Goal: Find specific page/section: Find specific page/section

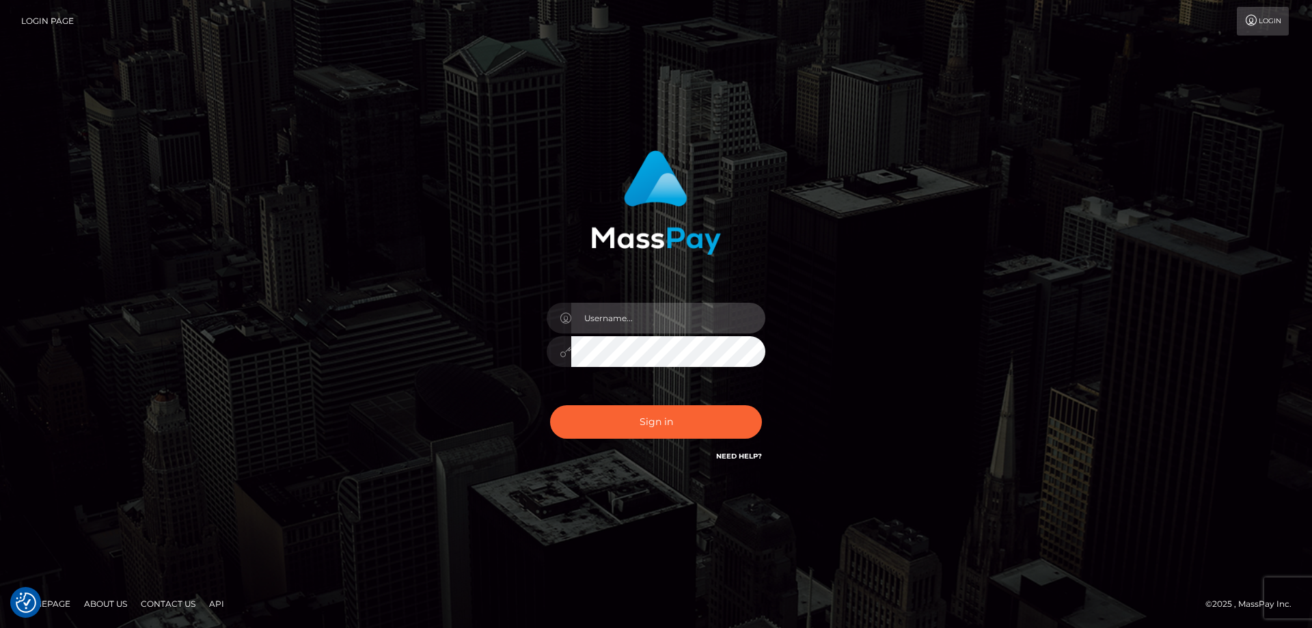
type input "Dan.Cirnat"
click at [754, 401] on div at bounding box center [639, 445] width 280 height 156
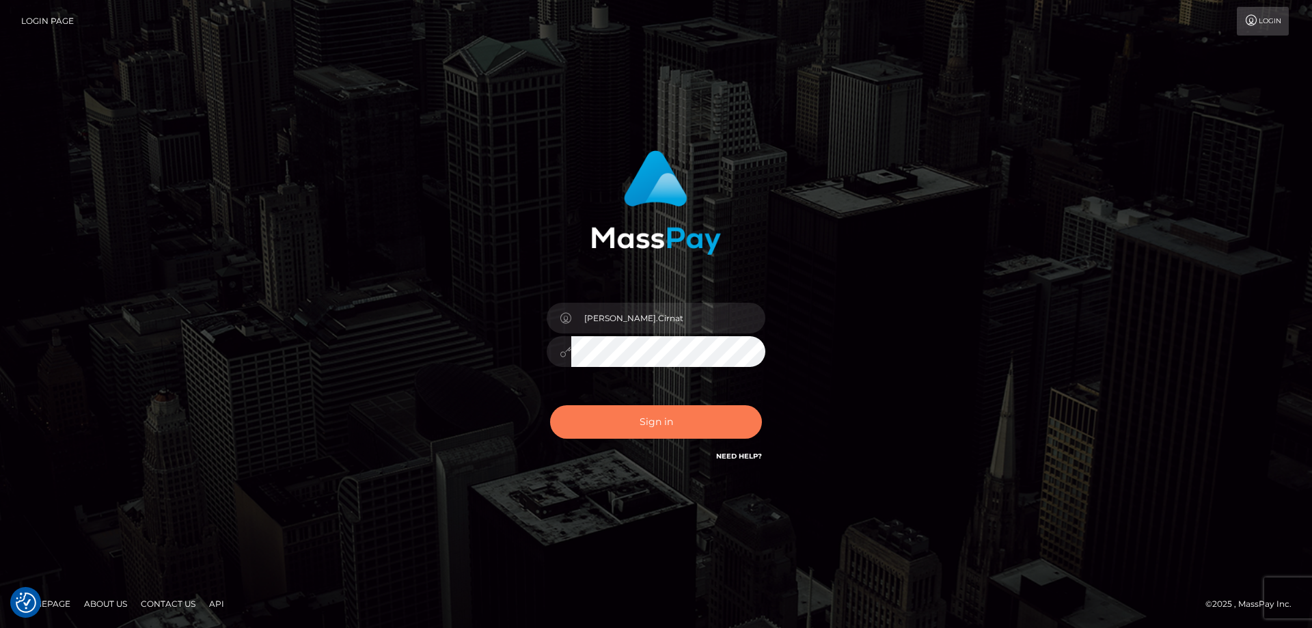
click at [676, 425] on button "Sign in" at bounding box center [656, 421] width 212 height 33
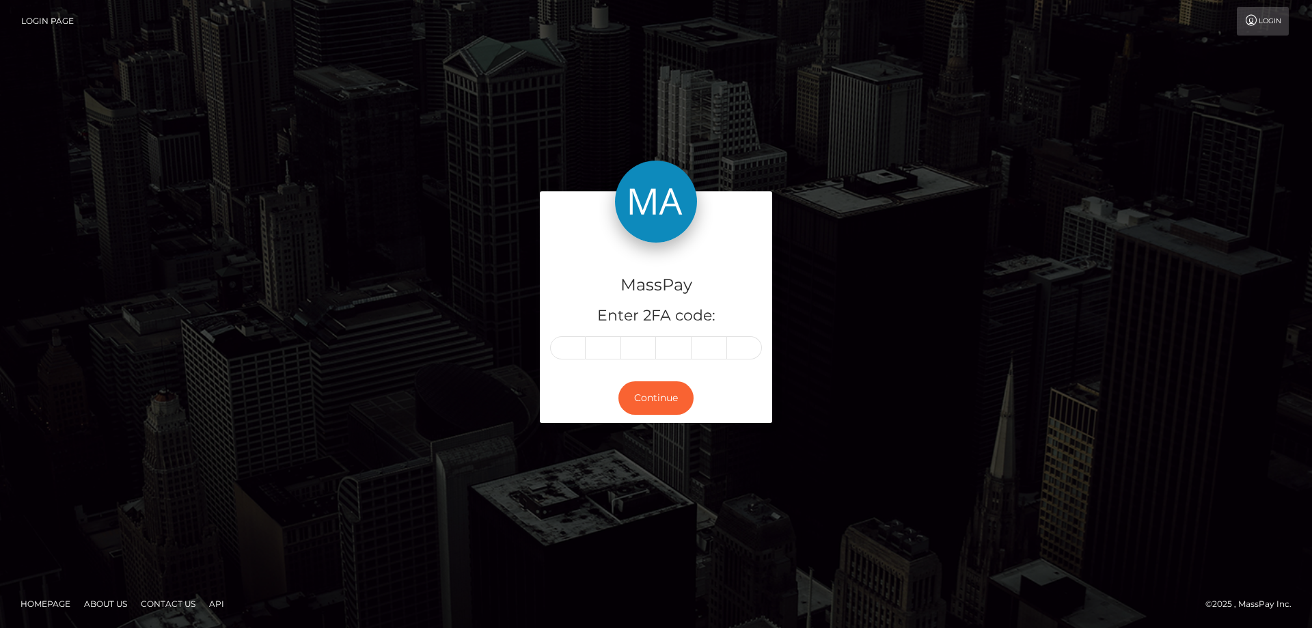
click at [571, 348] on input "text" at bounding box center [568, 347] width 36 height 23
type input "5"
type input "0"
type input "2"
type input "8"
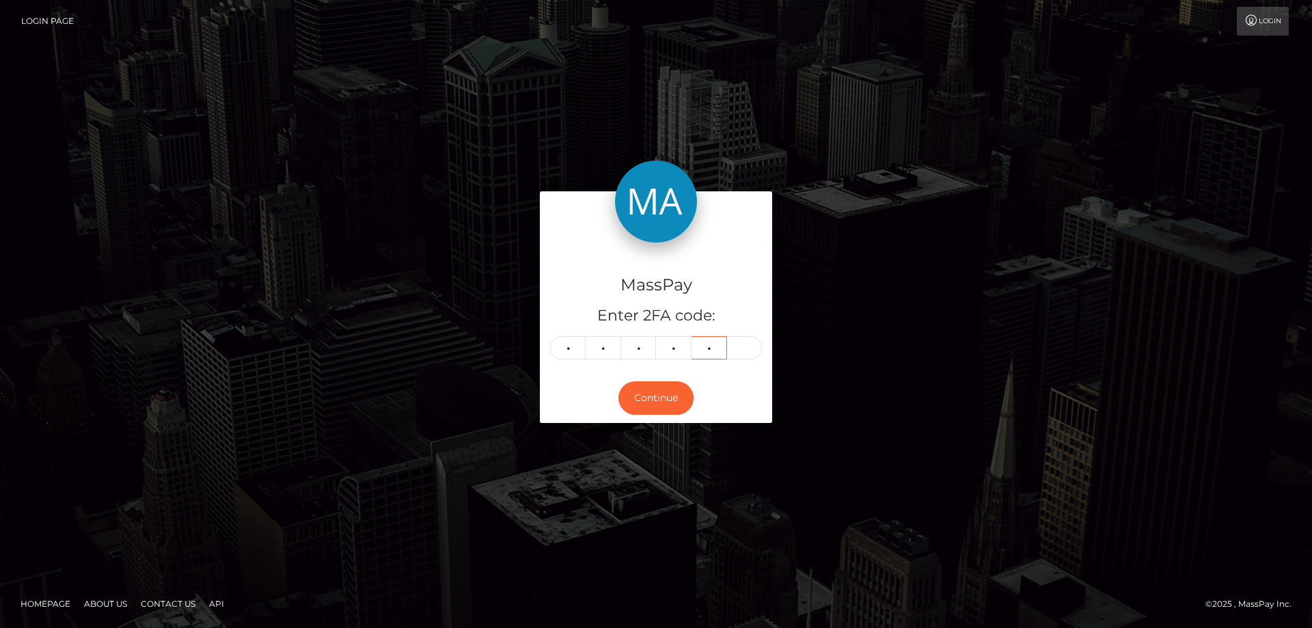
type input "0"
type input "3"
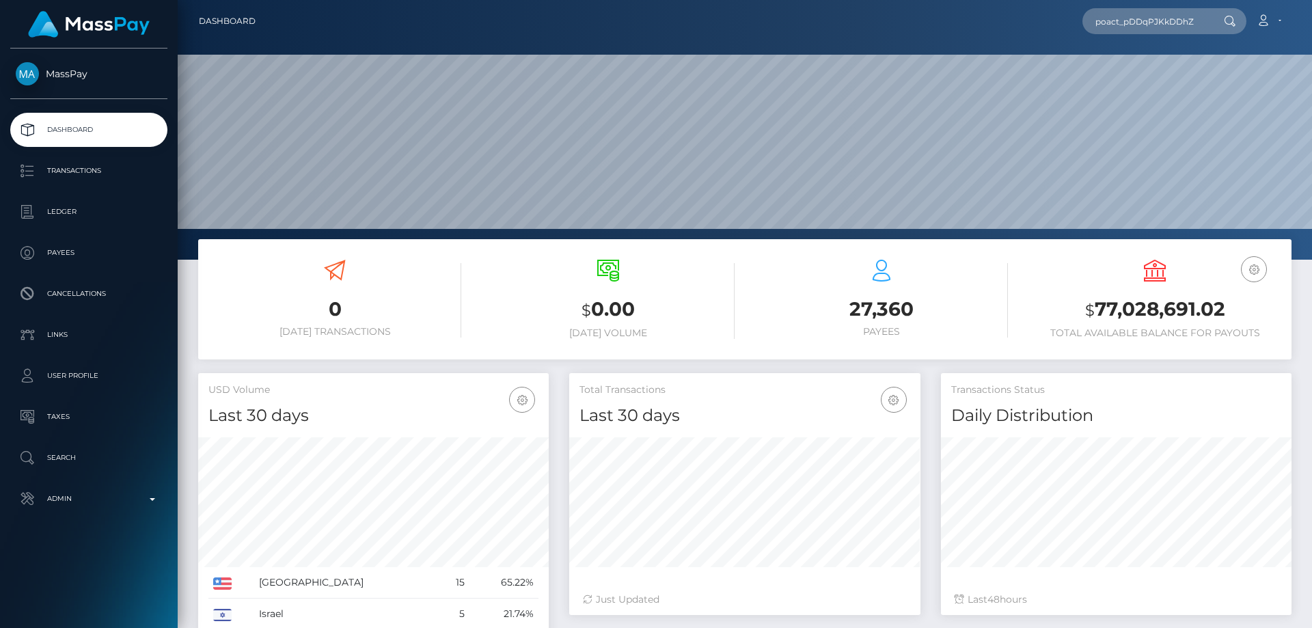
type input "poact_pDDqPJKkDDhZ"
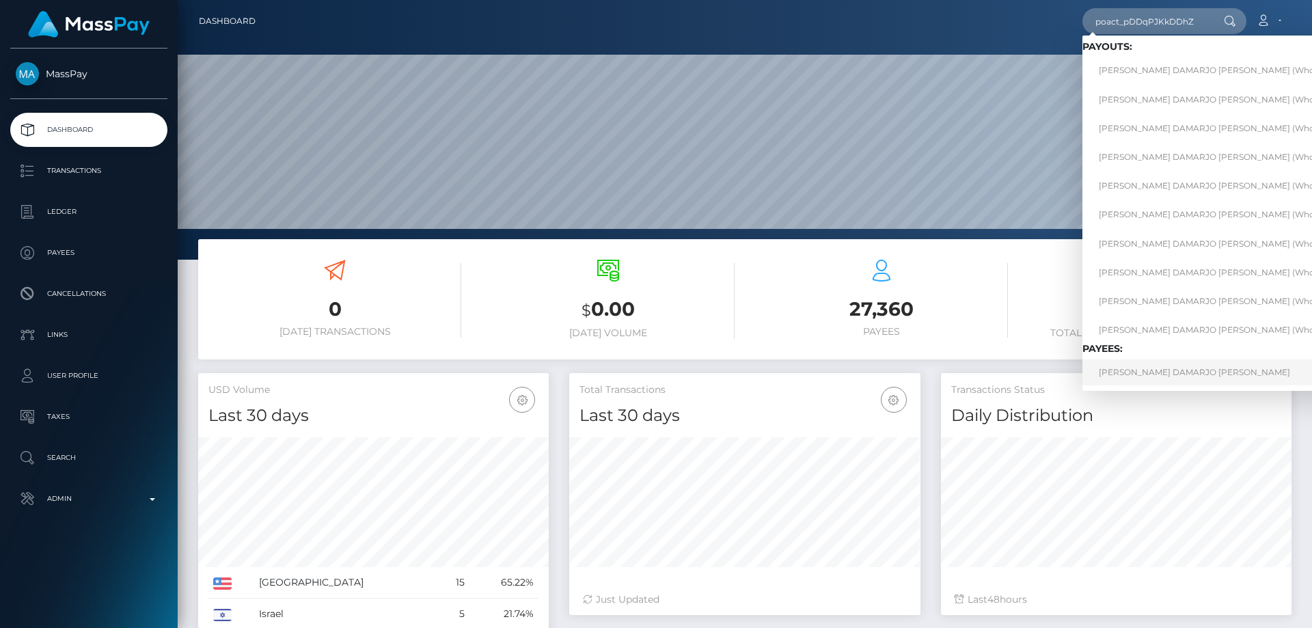
click at [1143, 373] on link "ALSTON DAMARJO BILLINGS" at bounding box center [1223, 372] width 280 height 25
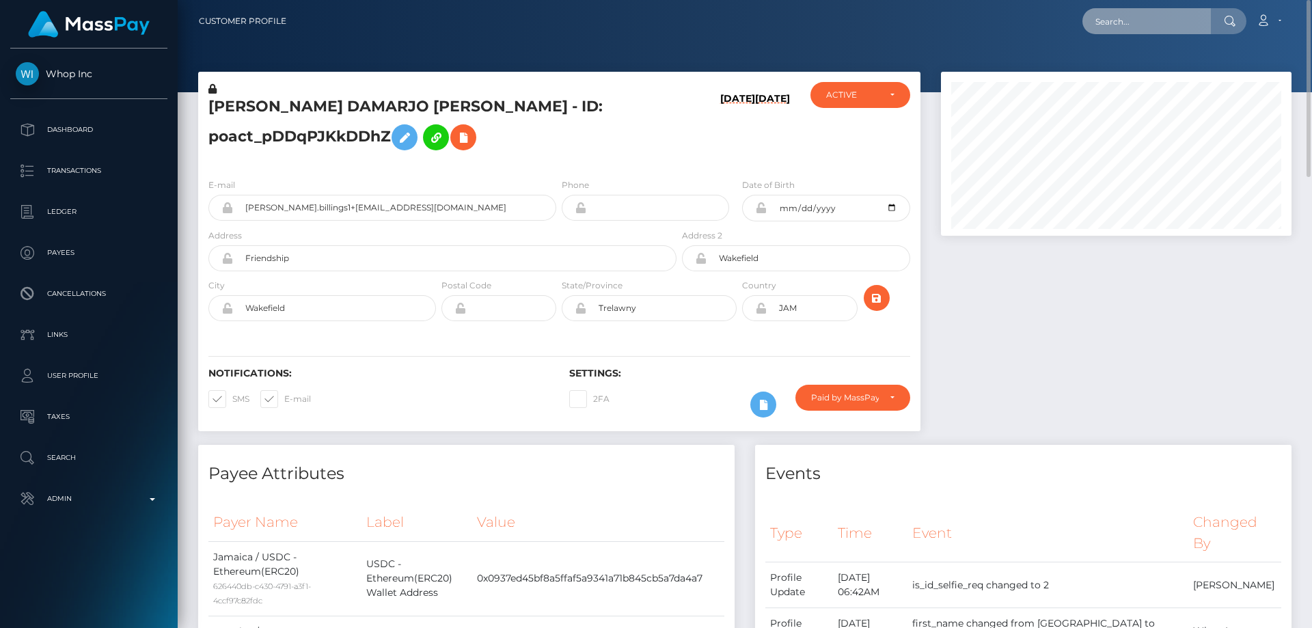
drag, startPoint x: 1123, startPoint y: 3, endPoint x: 1140, endPoint y: 23, distance: 26.2
paste input "poact_UNpRFWu09ZU1"
type input "poact_UNpRFWu09ZU1"
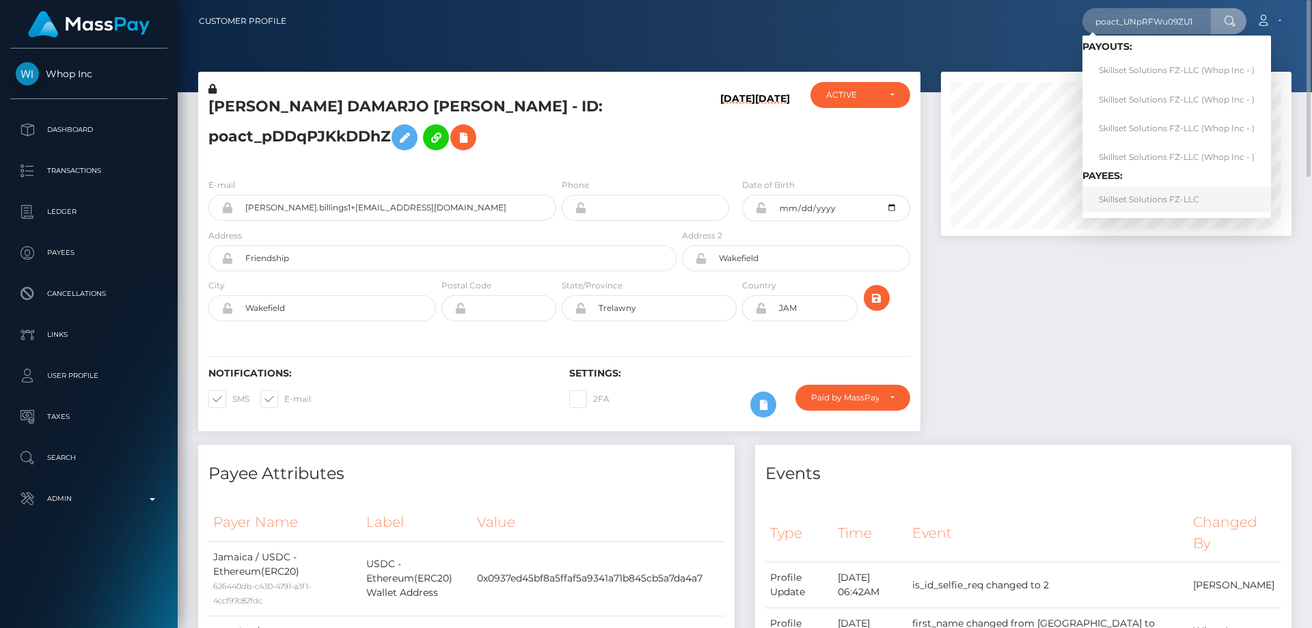
click at [1150, 200] on link "Skillset Solutions FZ-LLC" at bounding box center [1177, 199] width 189 height 25
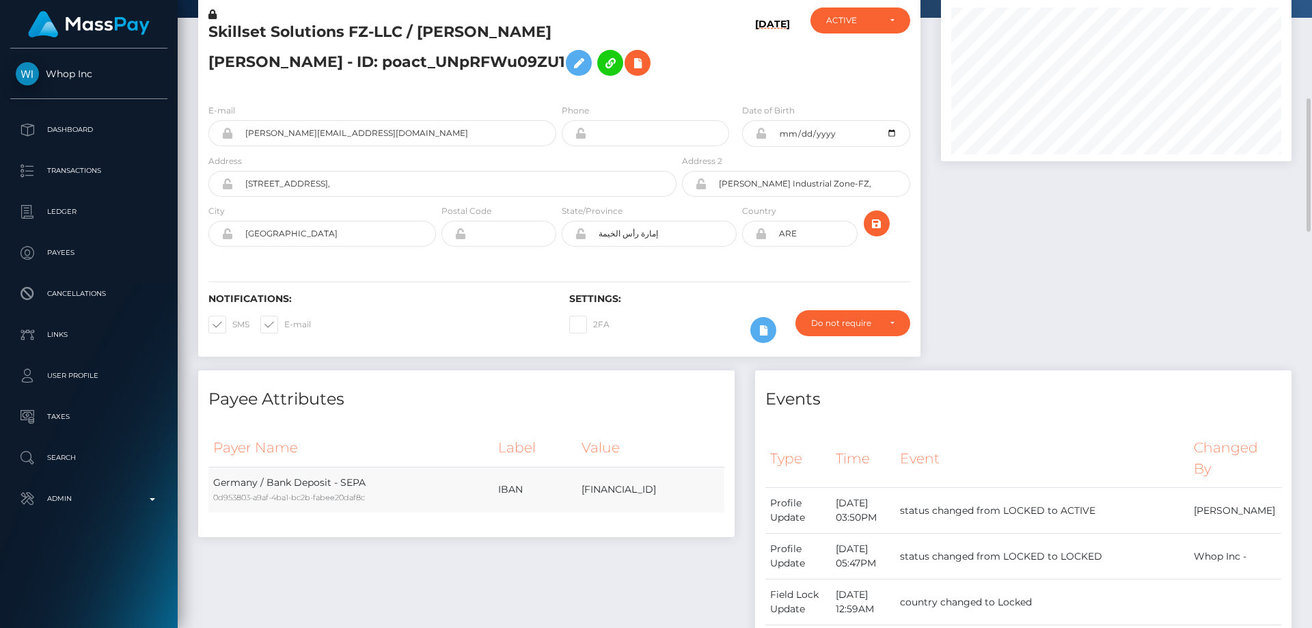
scroll to position [6, 0]
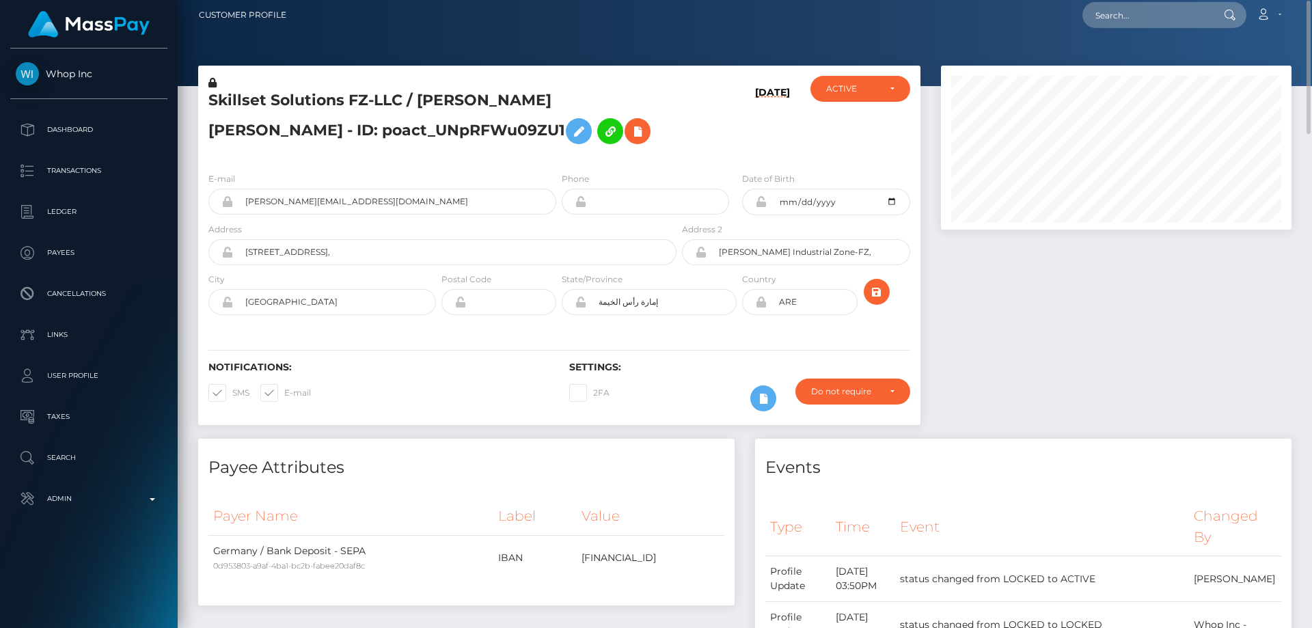
click at [761, 301] on icon at bounding box center [761, 302] width 12 height 11
drag, startPoint x: 244, startPoint y: 297, endPoint x: 227, endPoint y: 297, distance: 17.1
click at [227, 297] on div "[GEOGRAPHIC_DATA]" at bounding box center [322, 302] width 228 height 26
drag, startPoint x: 684, startPoint y: 299, endPoint x: 570, endPoint y: 304, distance: 114.3
click at [565, 306] on div "إمارة رأس الخيمة" at bounding box center [649, 302] width 175 height 26
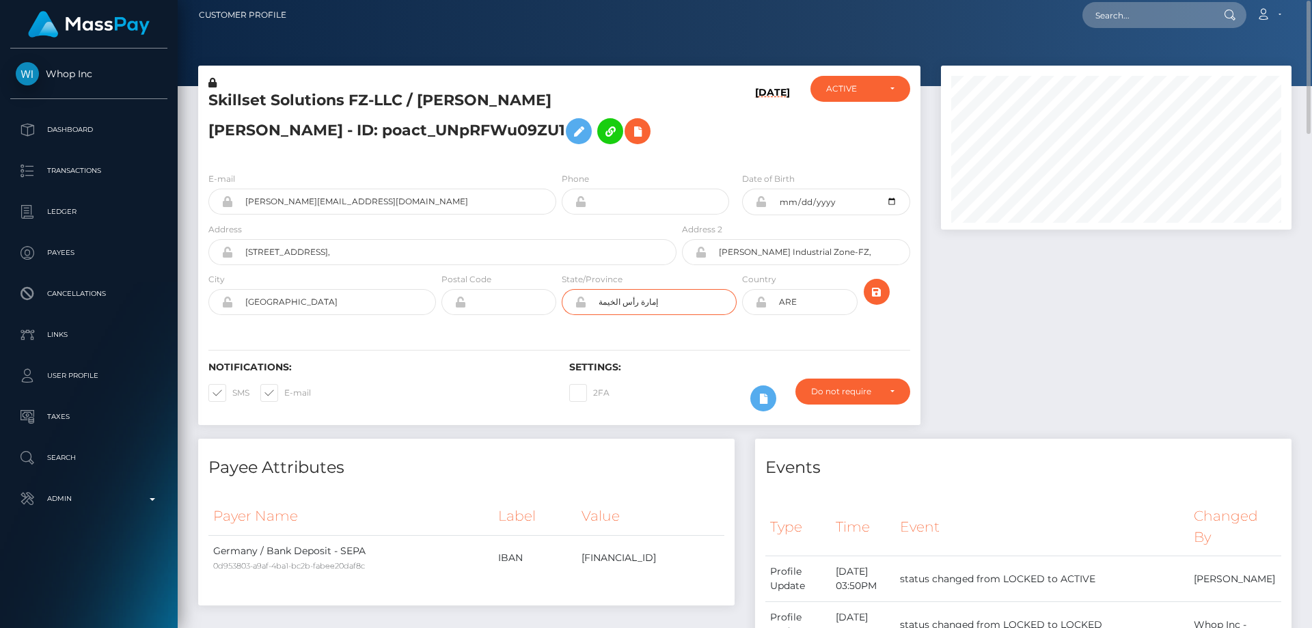
paste input "[GEOGRAPHIC_DATA]"
type input "[GEOGRAPHIC_DATA]"
drag, startPoint x: 980, startPoint y: 355, endPoint x: 950, endPoint y: 340, distance: 33.3
click at [980, 354] on div at bounding box center [1116, 252] width 371 height 373
click at [878, 293] on icon "submit" at bounding box center [877, 292] width 16 height 17
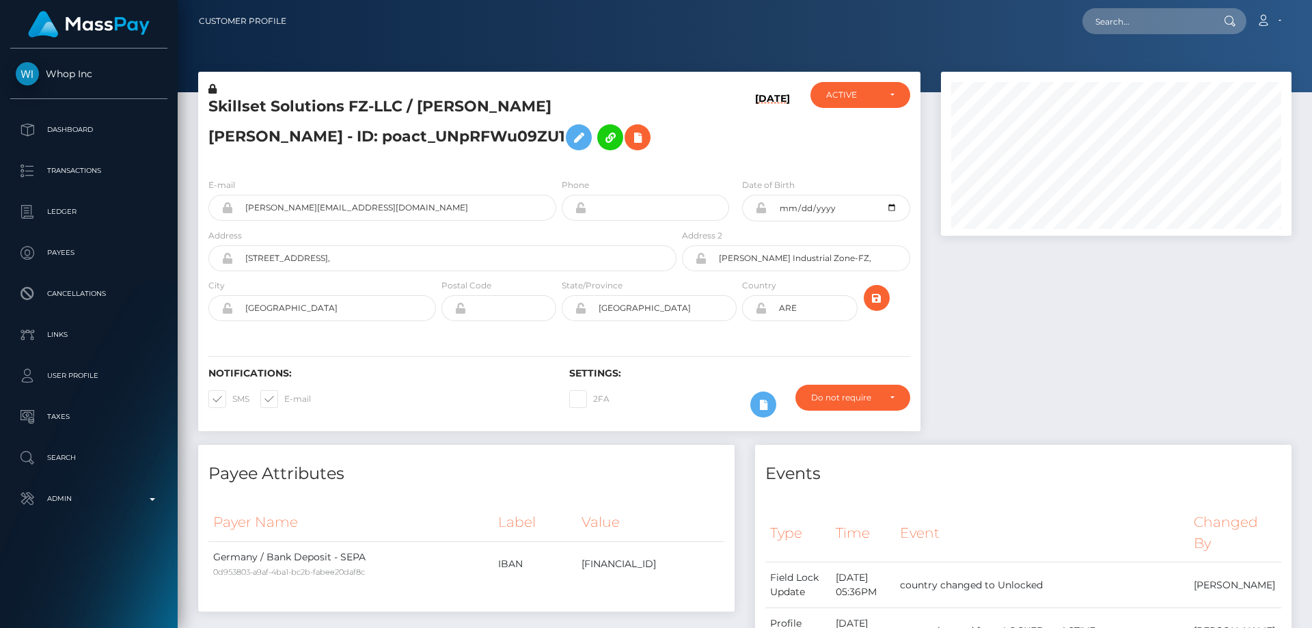
scroll to position [164, 351]
click at [759, 308] on icon at bounding box center [761, 308] width 12 height 11
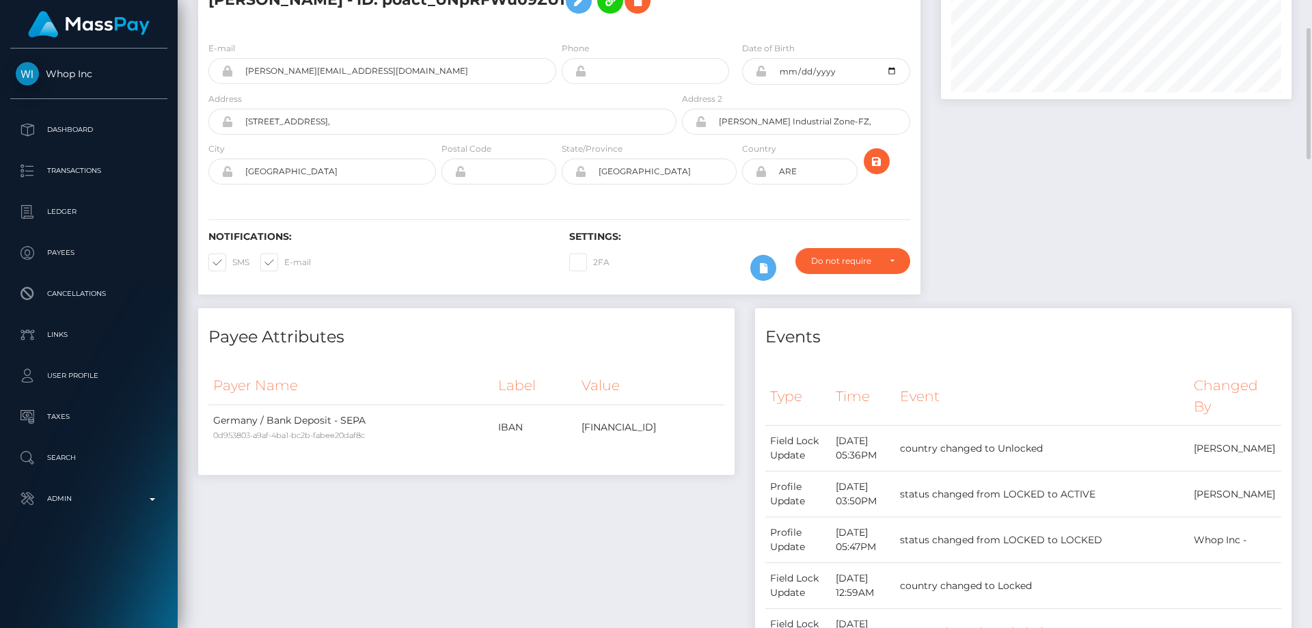
scroll to position [0, 0]
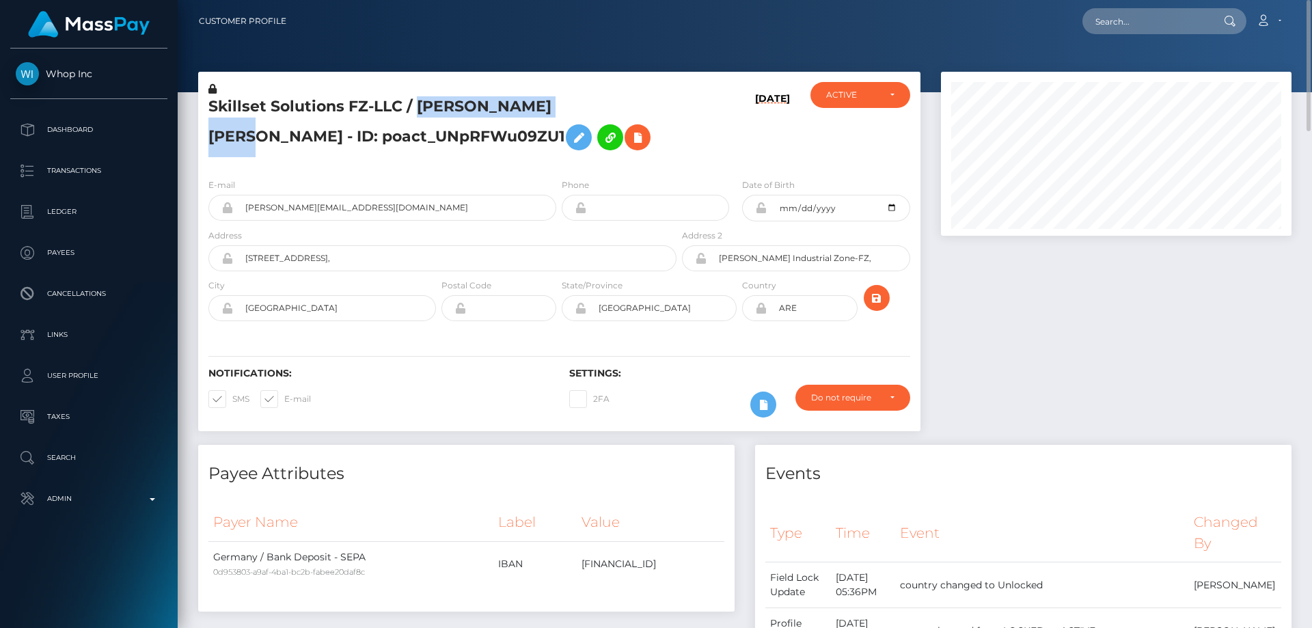
drag, startPoint x: 595, startPoint y: 105, endPoint x: 421, endPoint y: 106, distance: 173.6
click at [421, 106] on h5 "Skillset Solutions FZ-LLC / NIKOLAS FELIX PREHN - ID: poact_UNpRFWu09ZU1" at bounding box center [438, 126] width 461 height 61
copy h5 "NIKOLAS FELIX PREHN"
drag, startPoint x: 584, startPoint y: 154, endPoint x: 506, endPoint y: 160, distance: 78.8
click at [584, 154] on h5 "Skillset Solutions FZ-LLC / NIKOLAS FELIX PREHN - ID: poact_UNpRFWu09ZU1" at bounding box center [438, 126] width 461 height 61
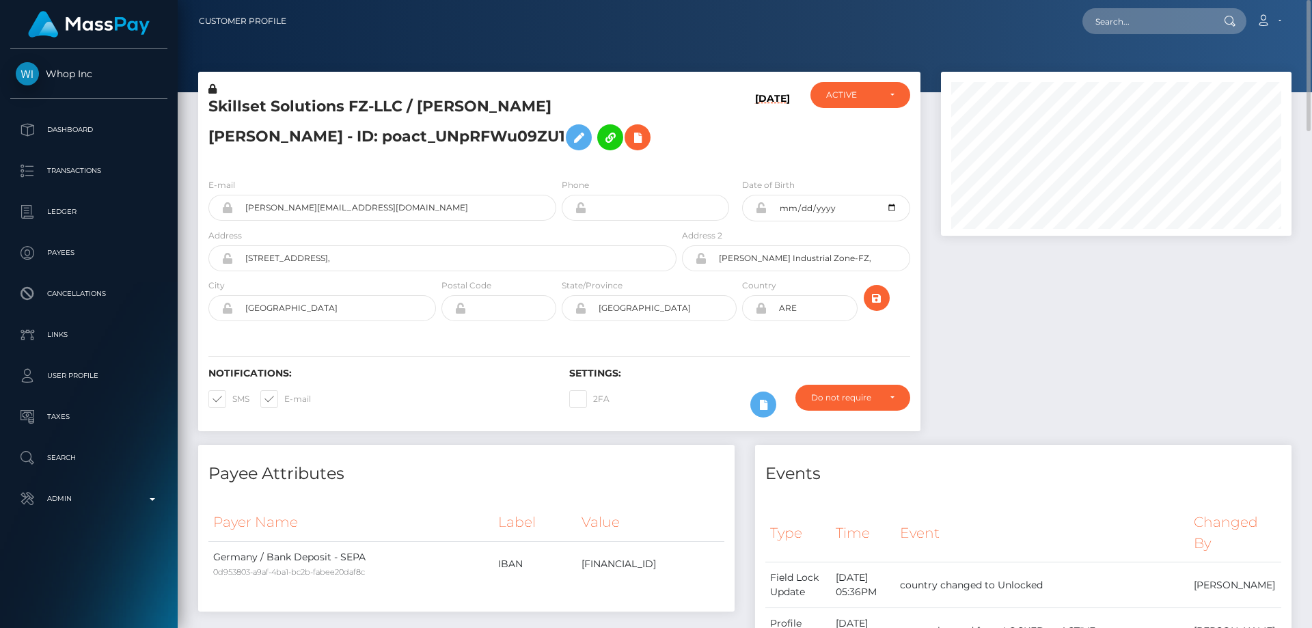
click at [332, 138] on h5 "Skillset Solutions FZ-LLC / NIKOLAS FELIX PREHN - ID: poact_UNpRFWu09ZU1" at bounding box center [438, 126] width 461 height 61
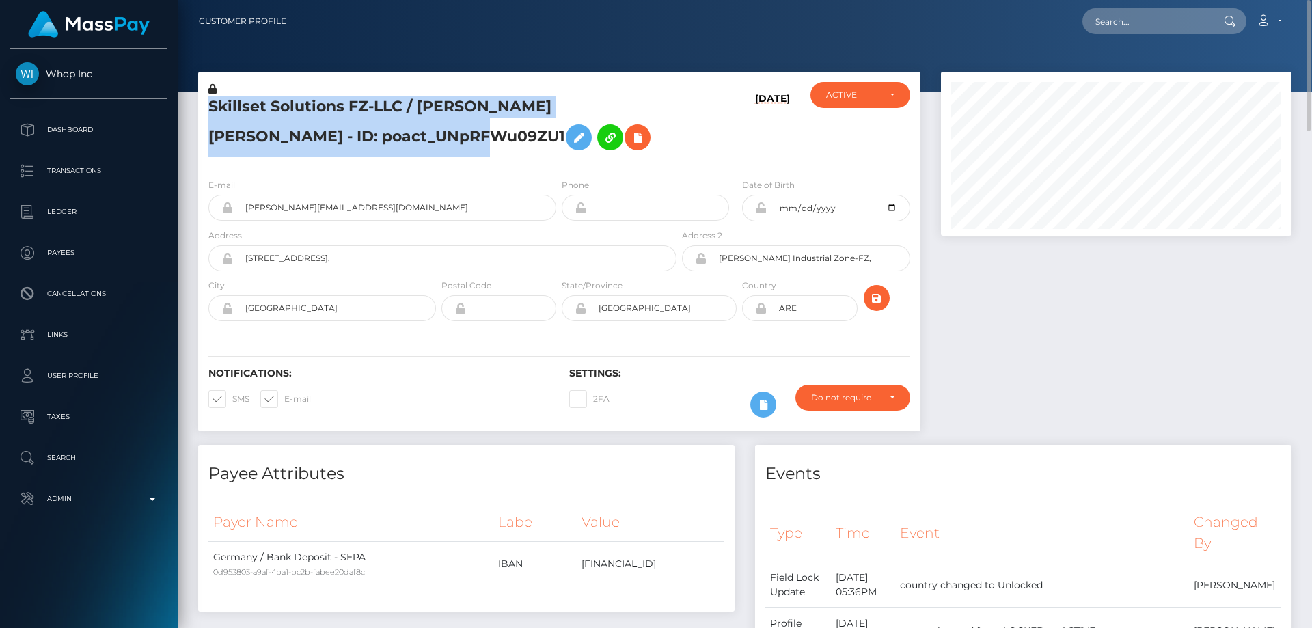
click at [332, 138] on h5 "Skillset Solutions FZ-LLC / NIKOLAS FELIX PREHN - ID: poact_UNpRFWu09ZU1" at bounding box center [438, 126] width 461 height 61
copy h5 "Skillset Solutions FZ-LLC / NIKOLAS FELIX PREHN - ID: poact_UNpRFWu09ZU1"
